Goal: Find specific page/section: Find specific page/section

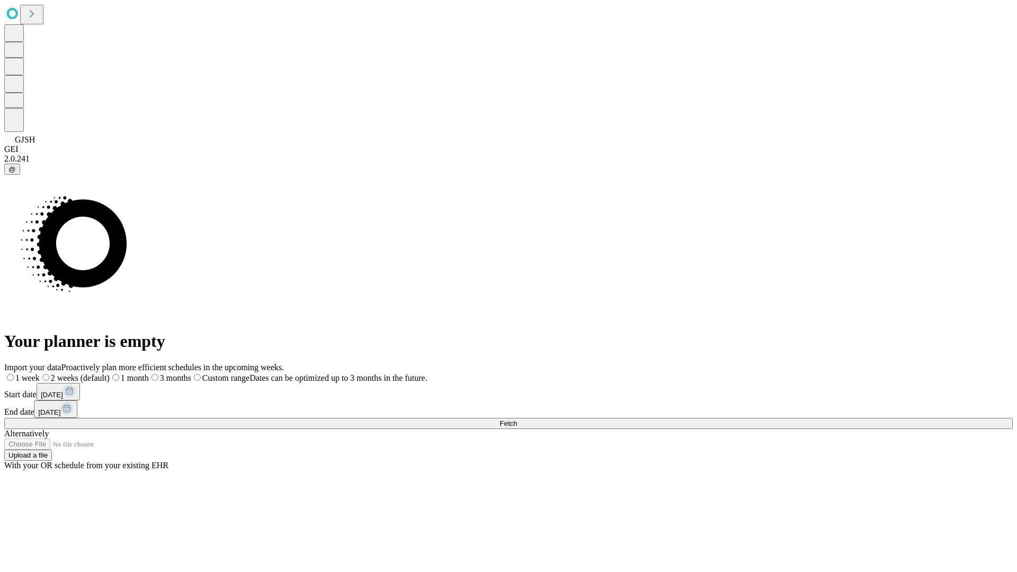
click at [517, 420] on span "Fetch" at bounding box center [508, 424] width 17 height 8
